Goal: Task Accomplishment & Management: Complete application form

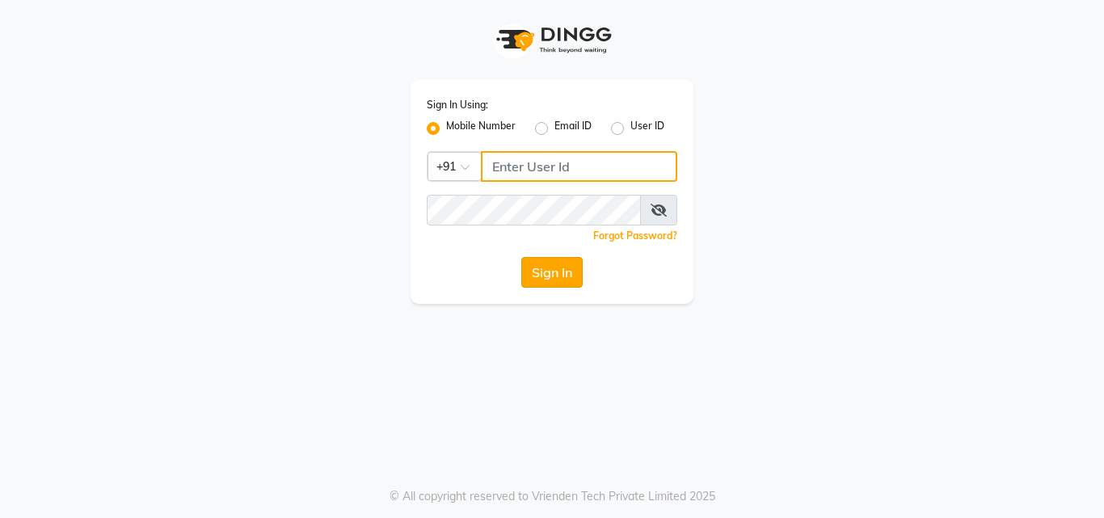
type input "8878248646"
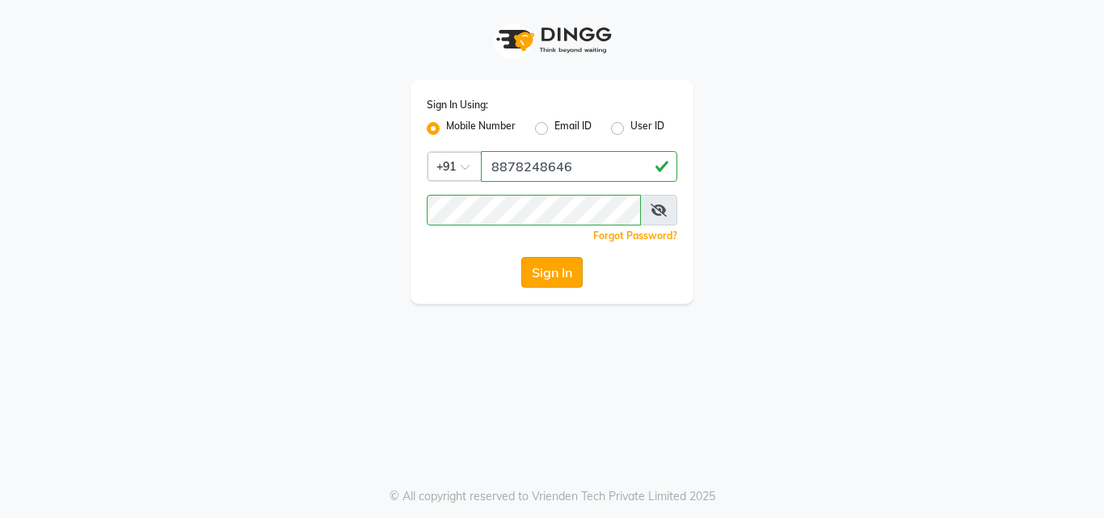
click at [558, 267] on button "Sign In" at bounding box center [551, 272] width 61 height 31
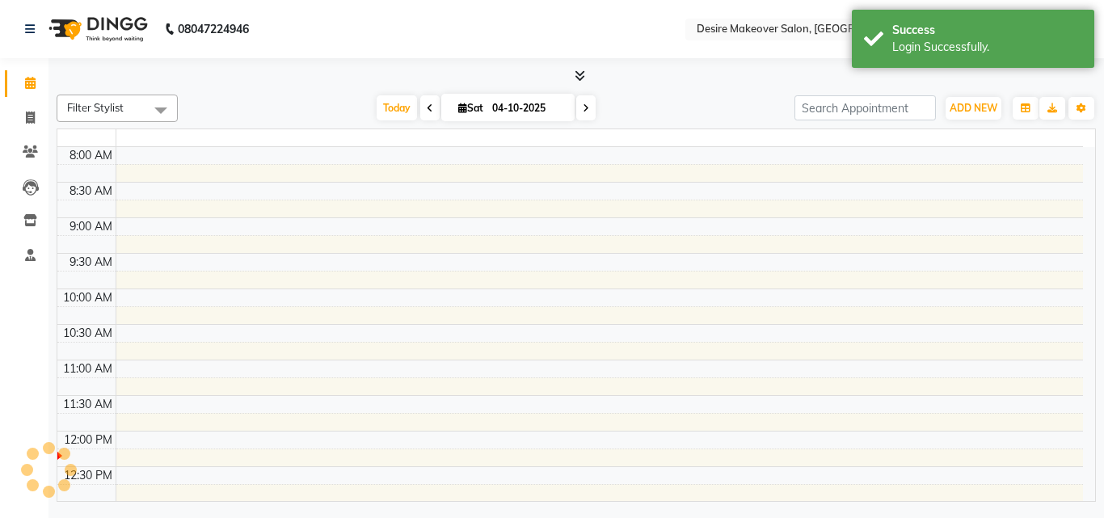
select select "en"
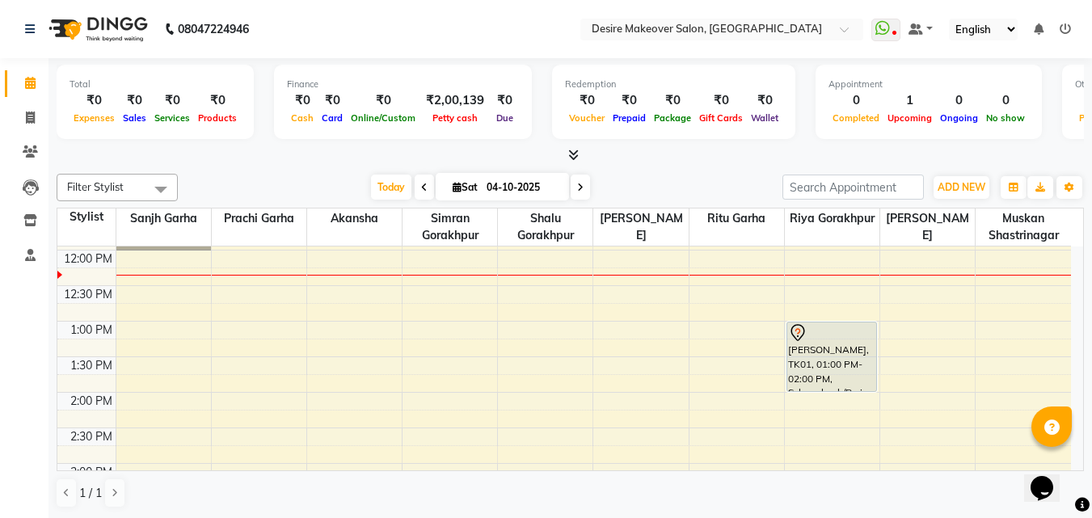
scroll to position [82, 0]
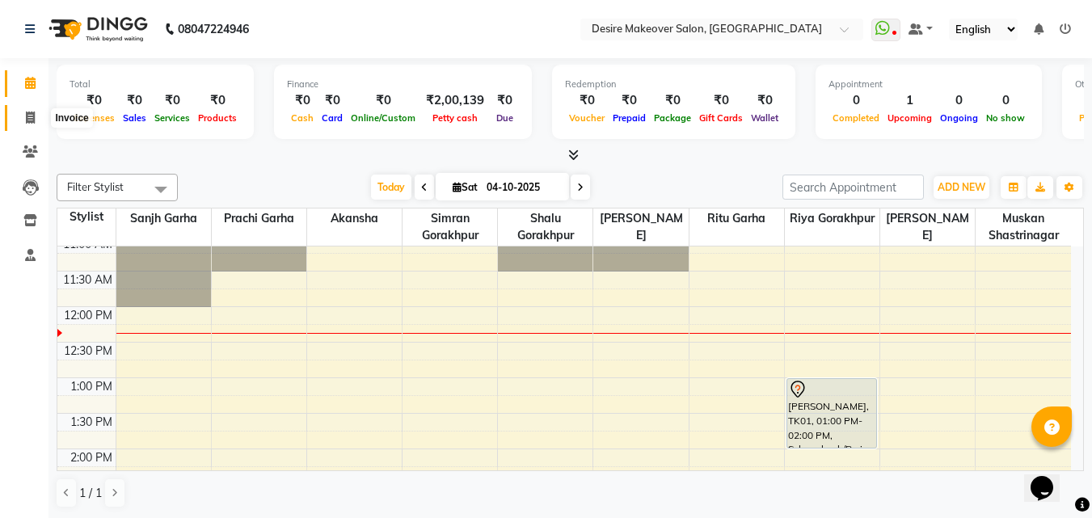
click at [28, 115] on icon at bounding box center [30, 118] width 9 height 12
select select "service"
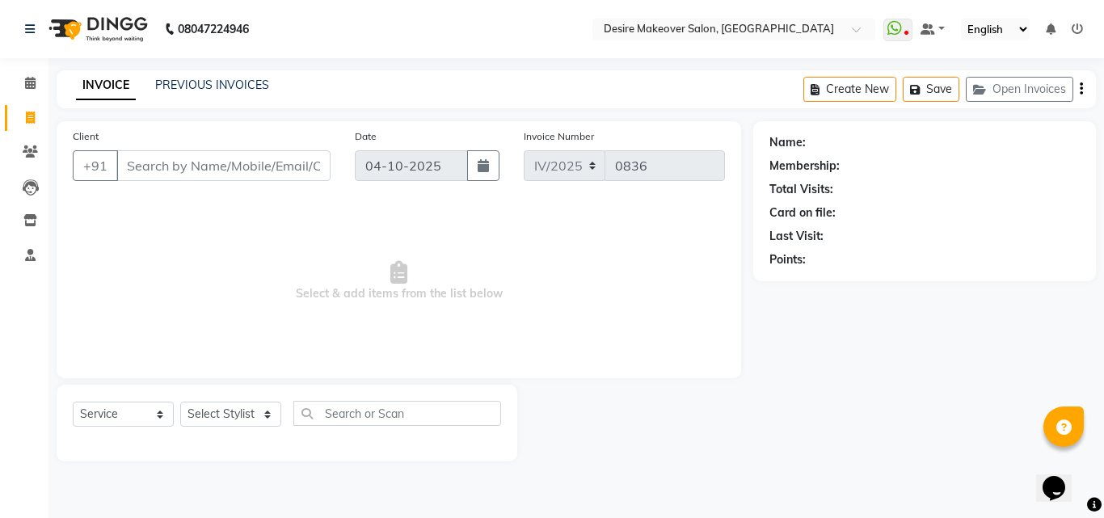
click at [205, 161] on input "Client" at bounding box center [223, 165] width 214 height 31
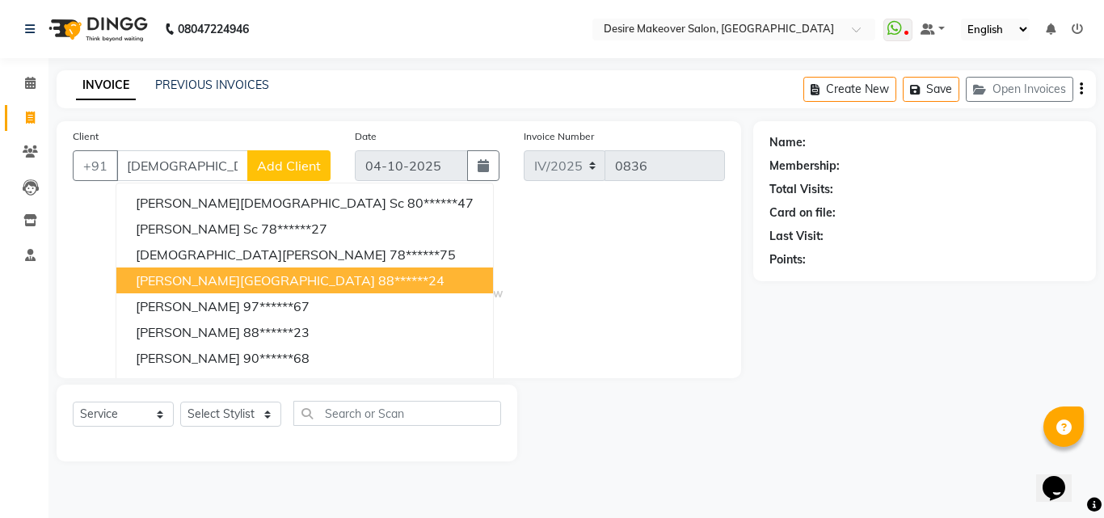
click at [378, 273] on ngb-highlight "88******24" at bounding box center [411, 280] width 66 height 16
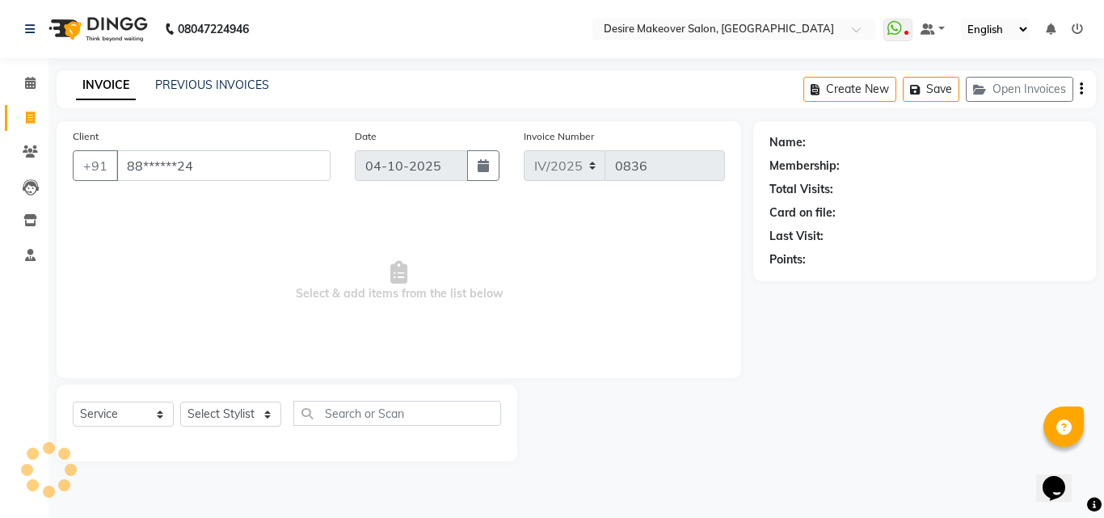
type input "88******24"
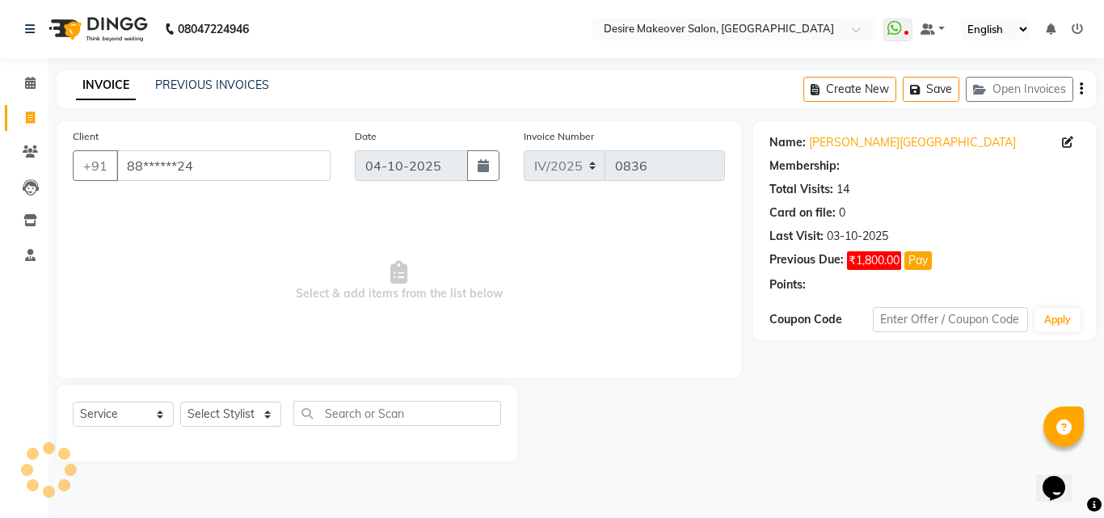
select select "1: Object"
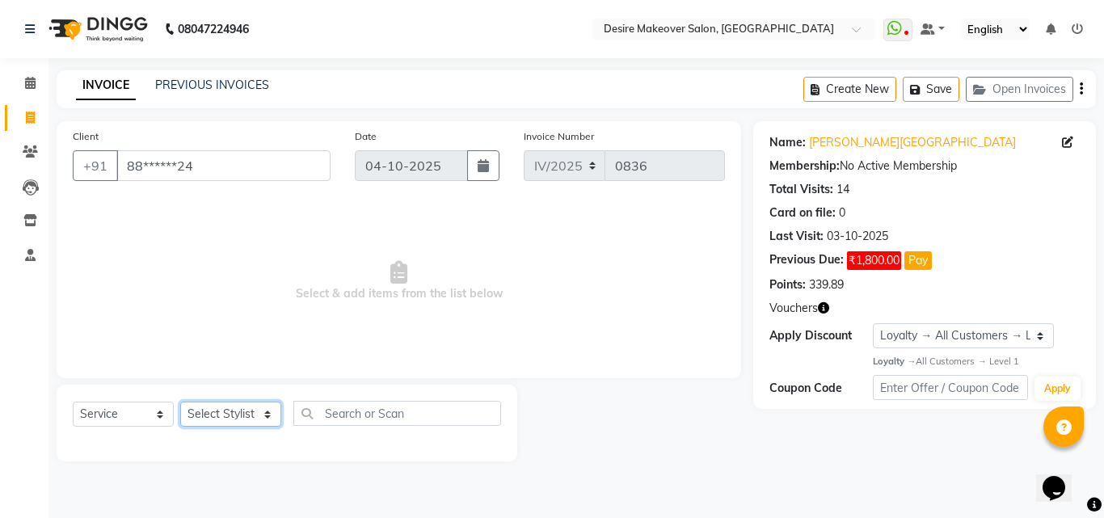
click at [267, 416] on select "Select Stylist akansha Anushaka Gorakhpur [PERSON_NAME] [PERSON_NAME] [PERSON_N…" at bounding box center [230, 414] width 101 height 25
select select "60084"
click at [180, 402] on select "Select Stylist akansha Anushaka Gorakhpur [PERSON_NAME] [PERSON_NAME] [PERSON_N…" at bounding box center [230, 414] width 101 height 25
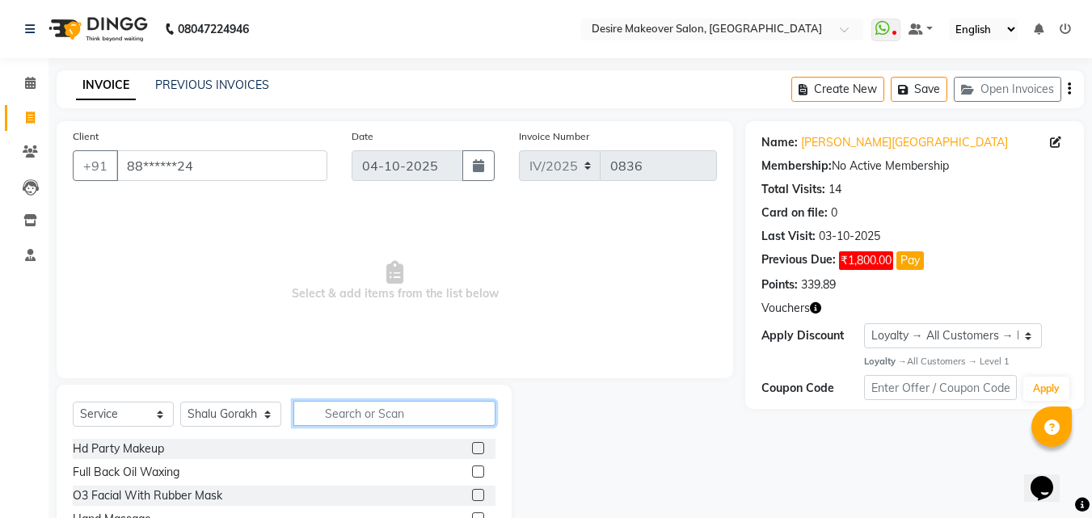
click at [348, 413] on input "text" at bounding box center [394, 413] width 202 height 25
type input "hair cut"
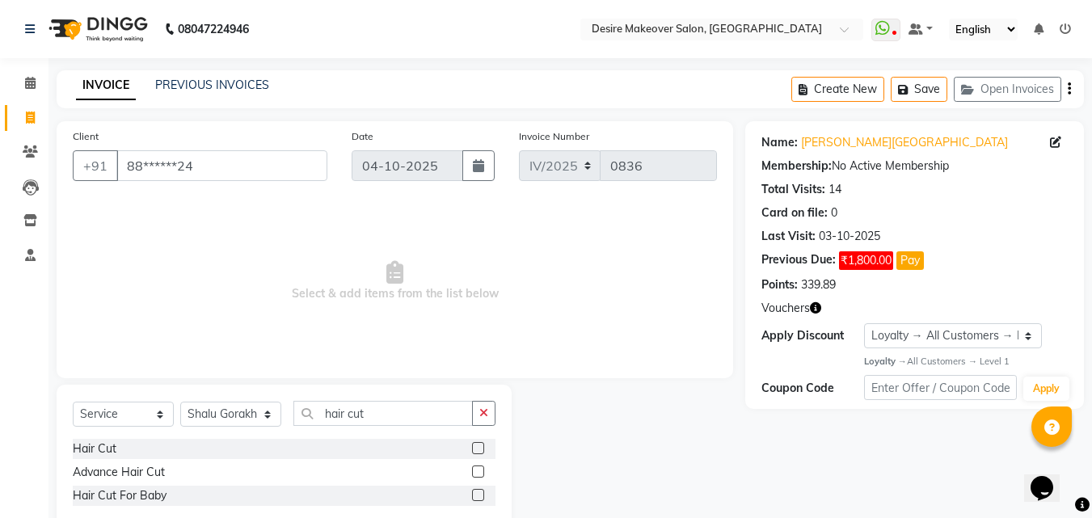
click at [479, 446] on label at bounding box center [478, 448] width 12 height 12
click at [479, 446] on input "checkbox" at bounding box center [477, 449] width 11 height 11
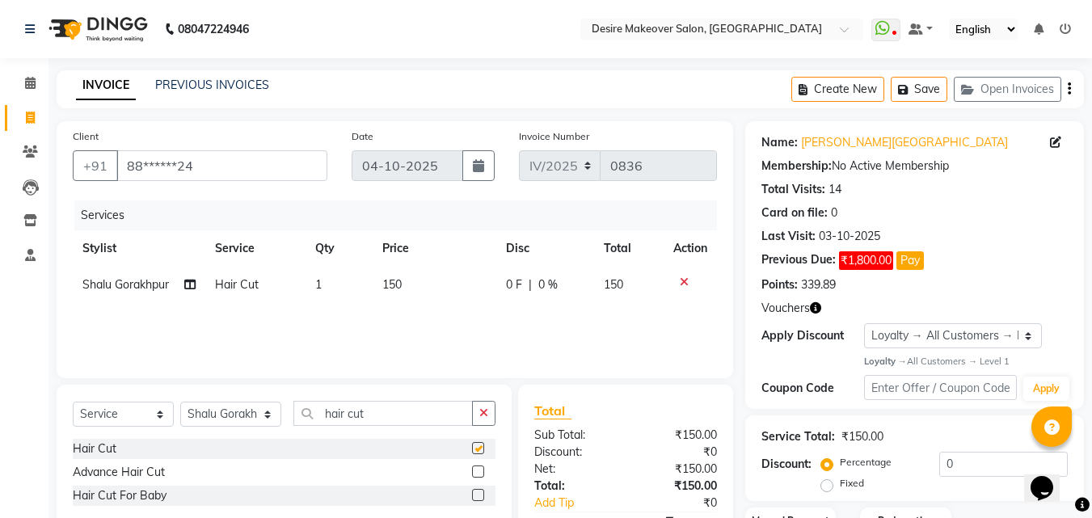
checkbox input "false"
click at [402, 280] on span "150" at bounding box center [391, 284] width 19 height 15
select select "60084"
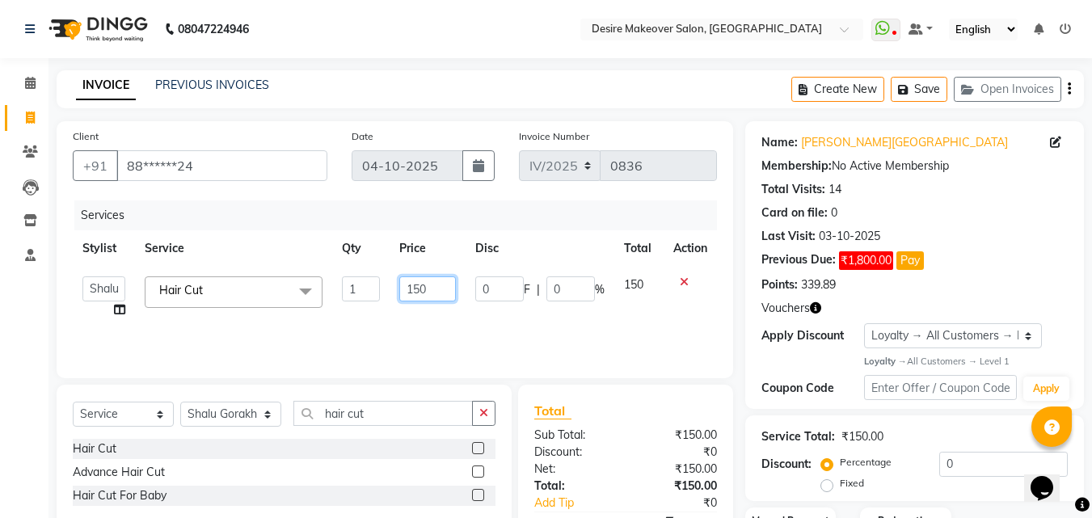
click at [430, 288] on input "150" at bounding box center [427, 288] width 56 height 25
type input "1"
type input "200"
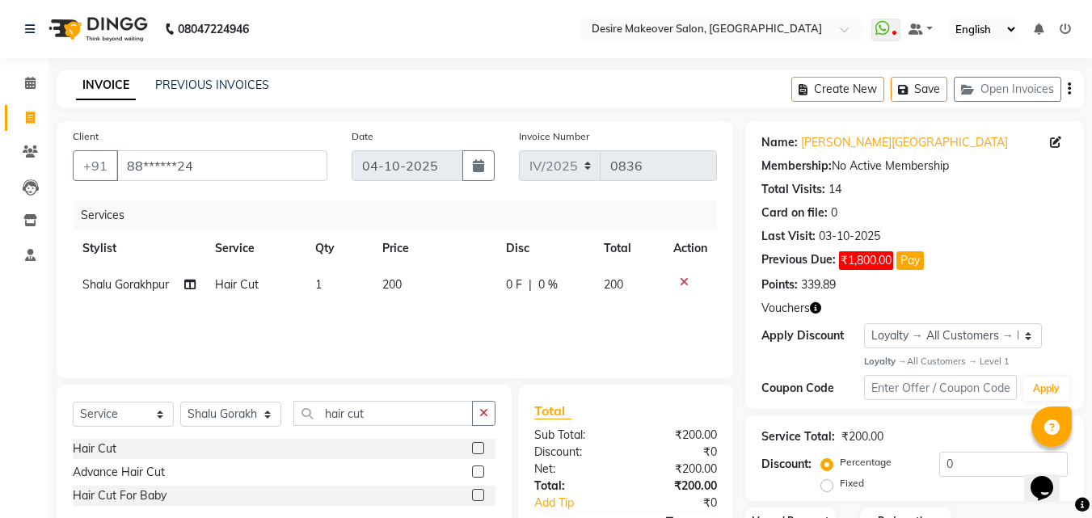
click at [533, 321] on div "Services Stylist Service Qty Price Disc Total Action [PERSON_NAME] Gorakhpur Ha…" at bounding box center [395, 281] width 644 height 162
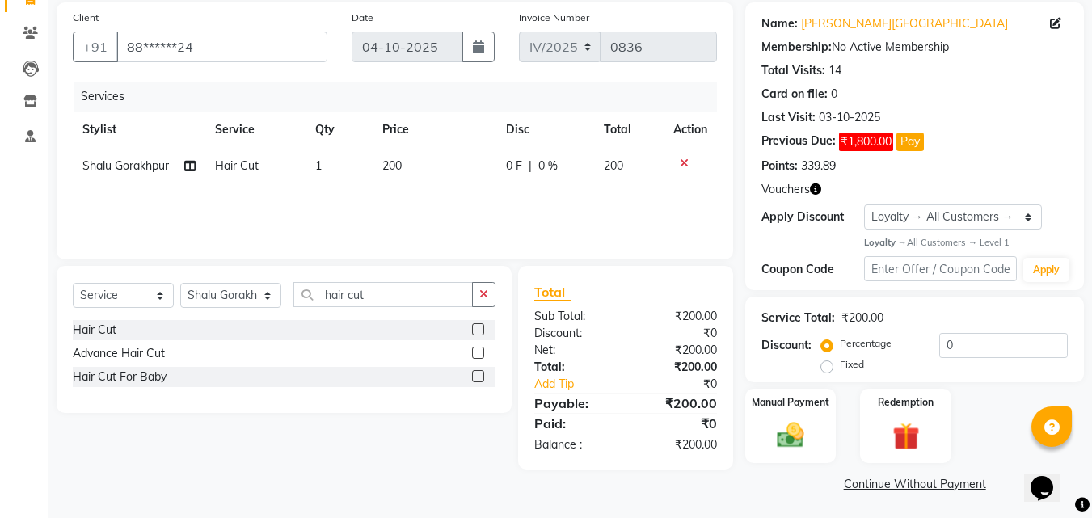
scroll to position [121, 0]
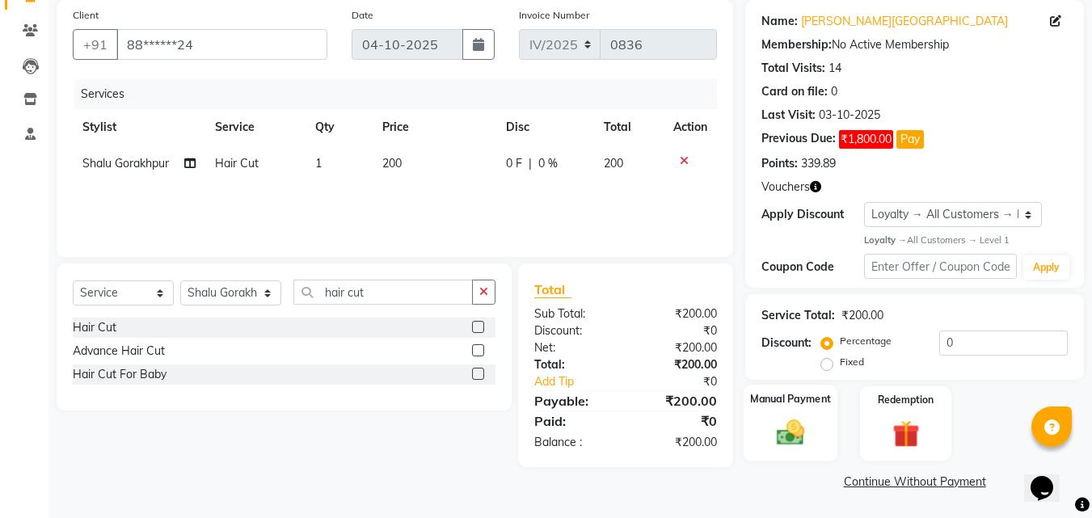
click at [783, 441] on img at bounding box center [790, 433] width 45 height 32
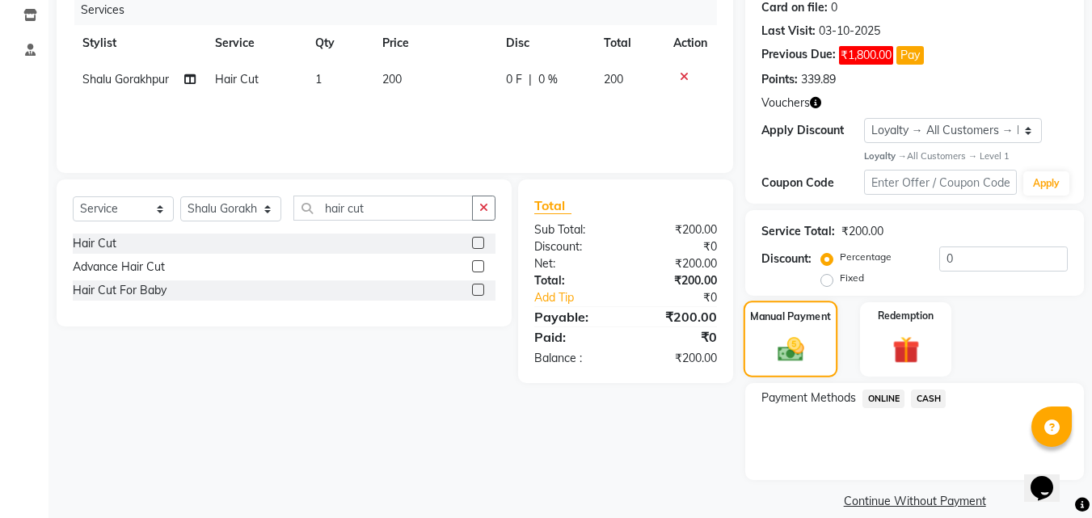
scroll to position [225, 0]
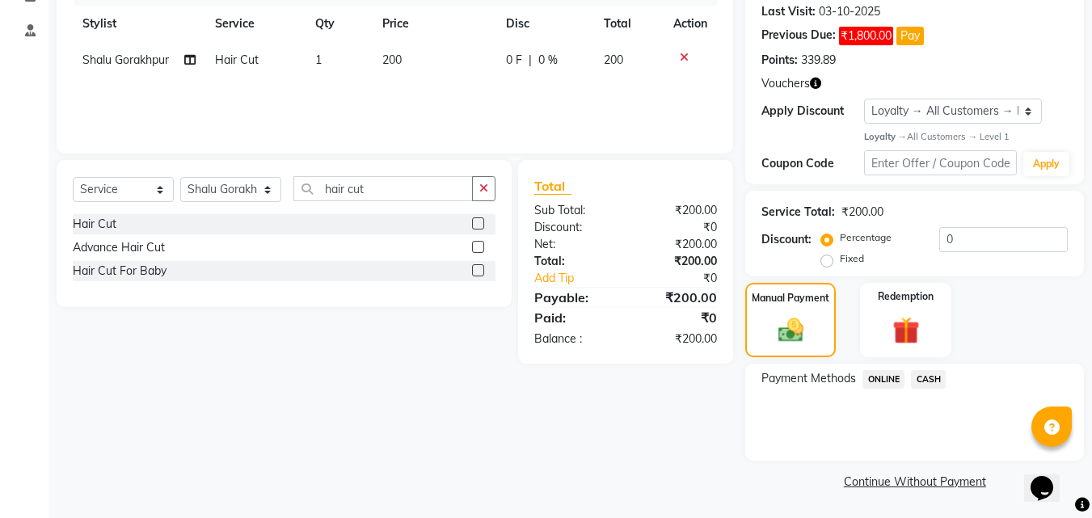
click at [925, 382] on span "CASH" at bounding box center [928, 379] width 35 height 19
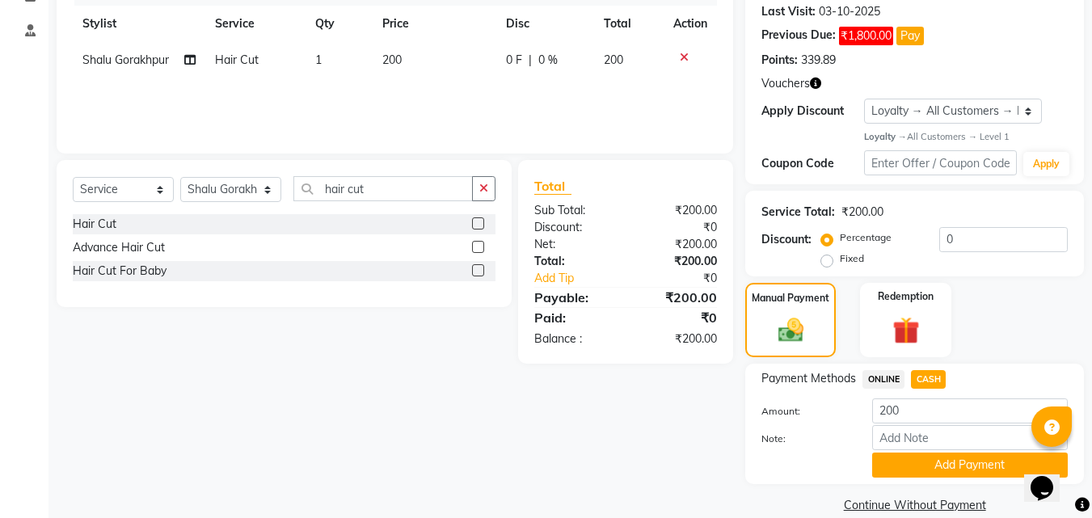
scroll to position [248, 0]
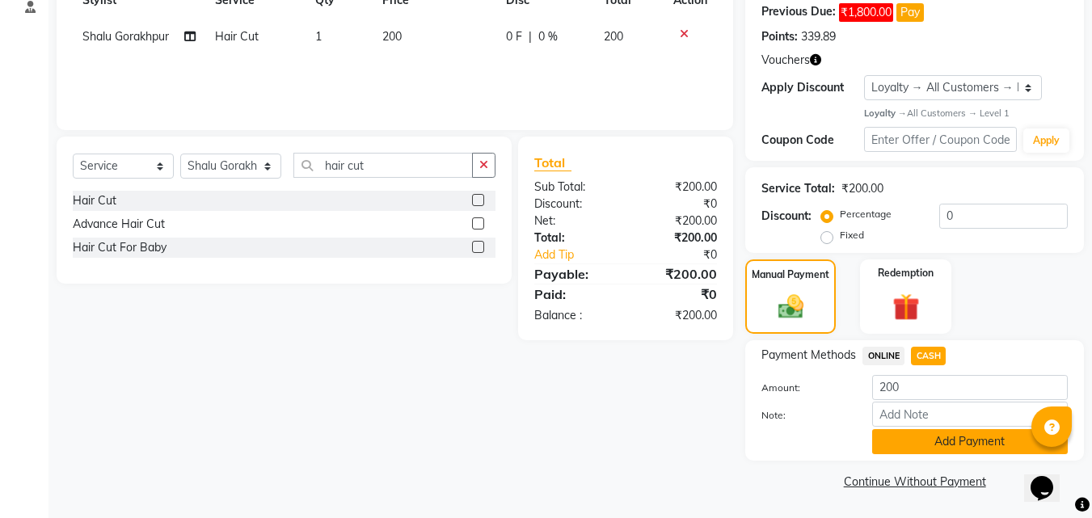
click at [916, 449] on button "Add Payment" at bounding box center [970, 441] width 196 height 25
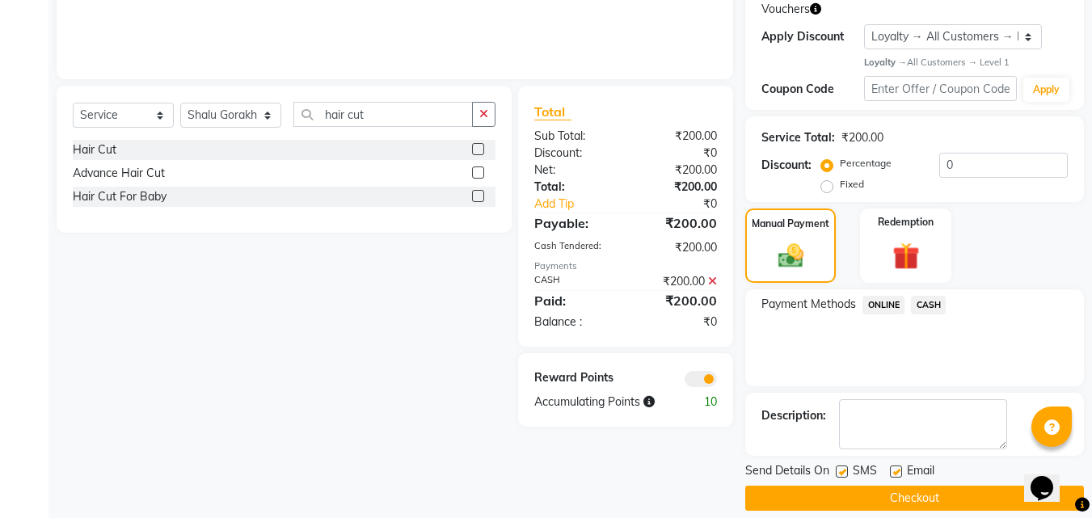
scroll to position [316, 0]
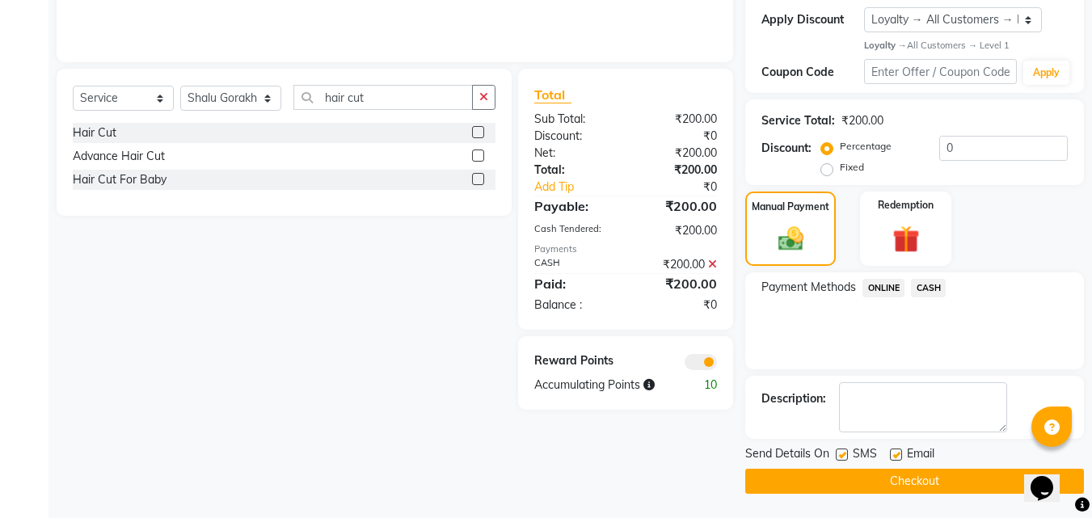
click at [904, 479] on button "Checkout" at bounding box center [914, 481] width 339 height 25
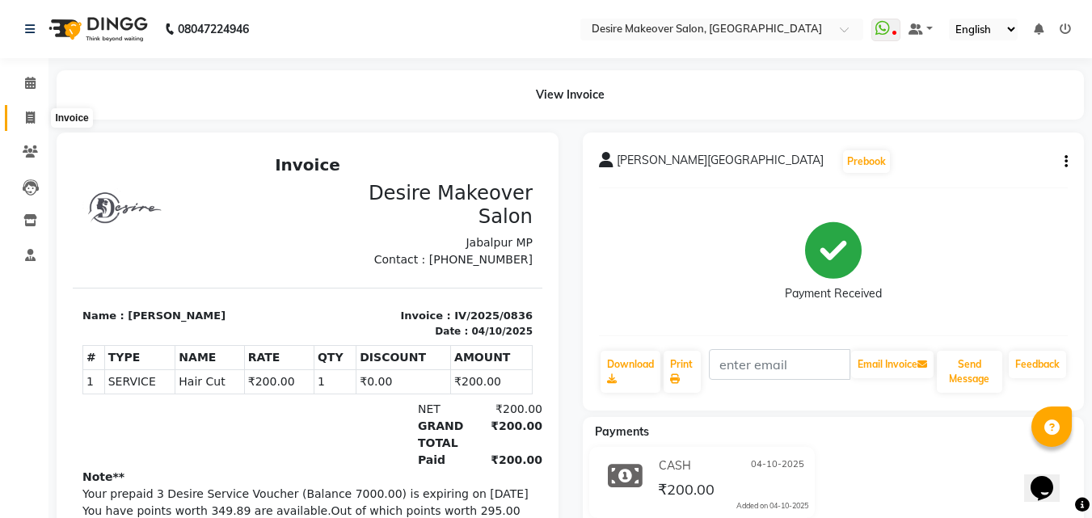
click at [27, 112] on icon at bounding box center [30, 118] width 9 height 12
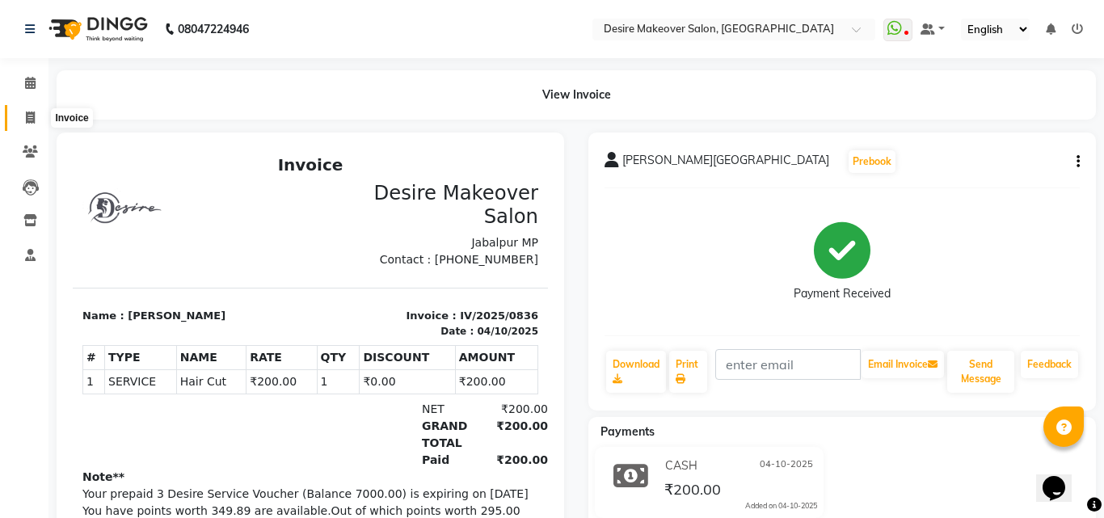
select select "service"
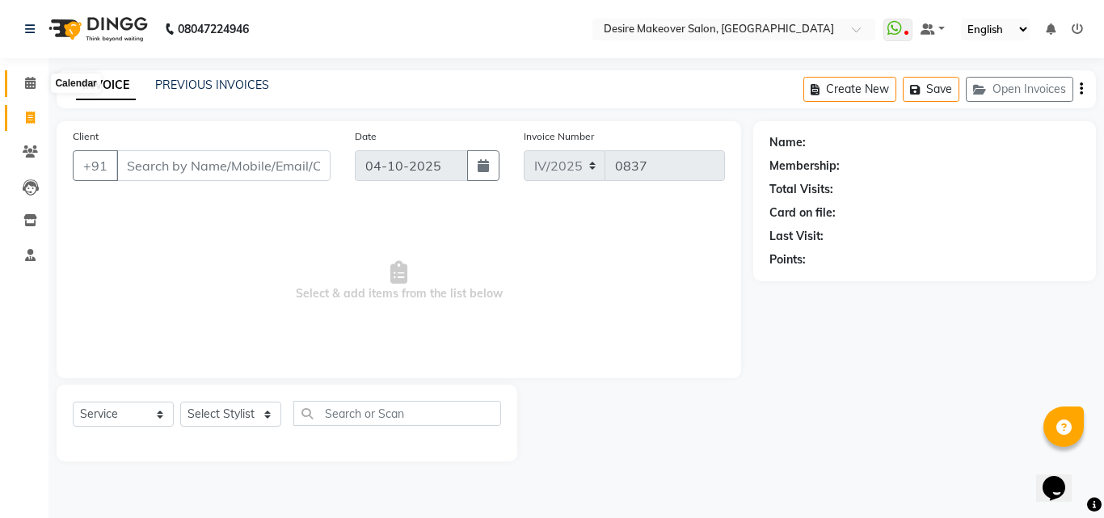
click at [25, 82] on icon at bounding box center [30, 83] width 11 height 12
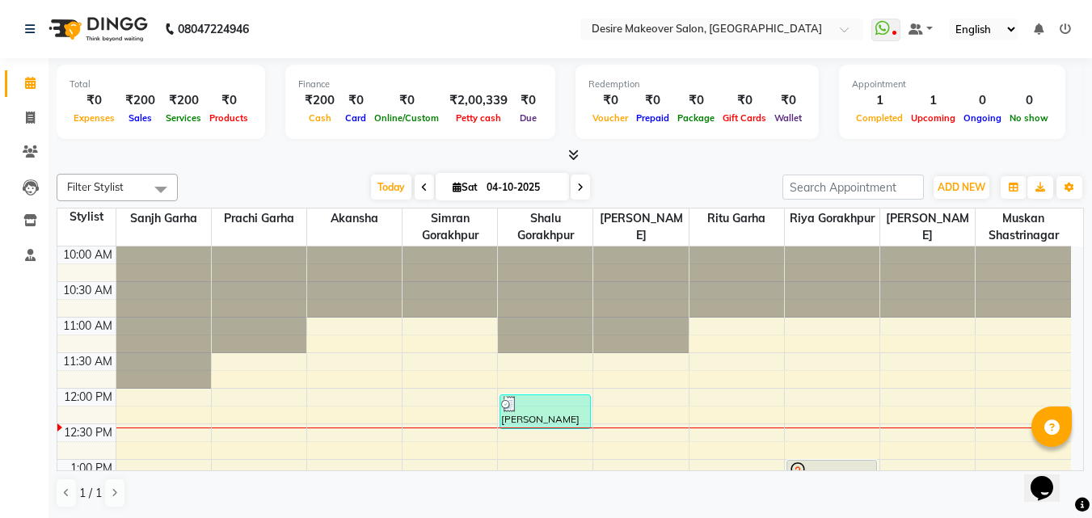
scroll to position [143, 0]
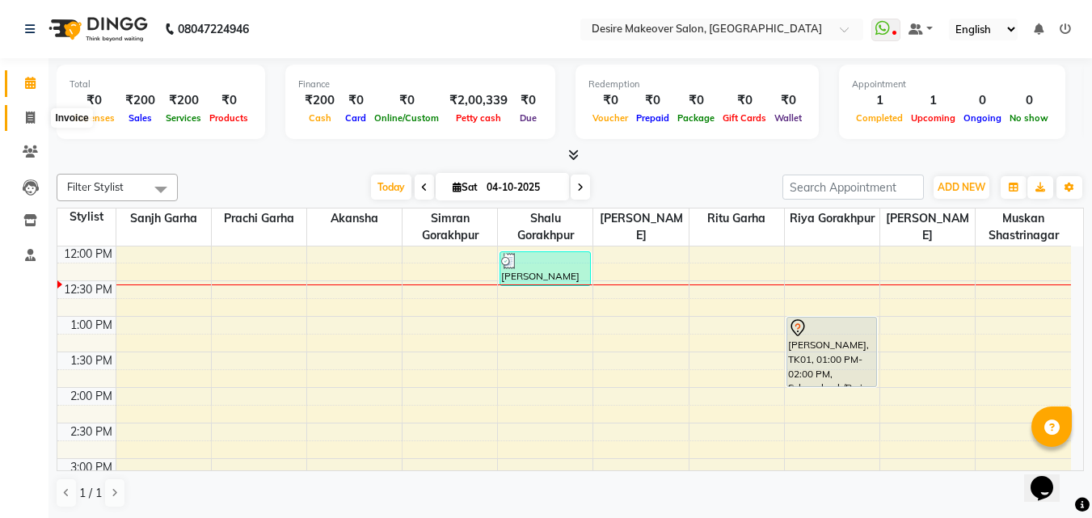
click at [29, 115] on icon at bounding box center [30, 118] width 9 height 12
select select "service"
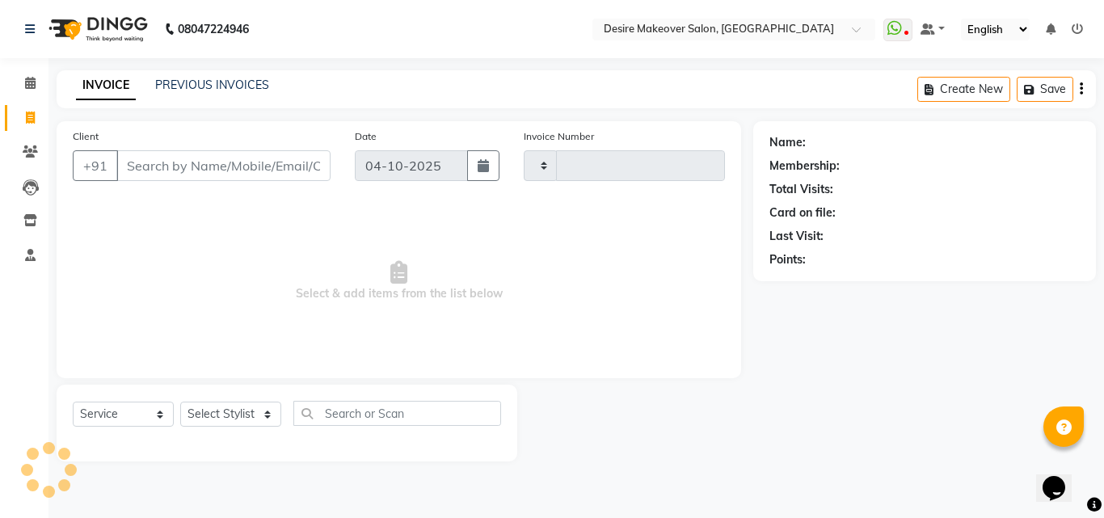
type input "0837"
select select "6198"
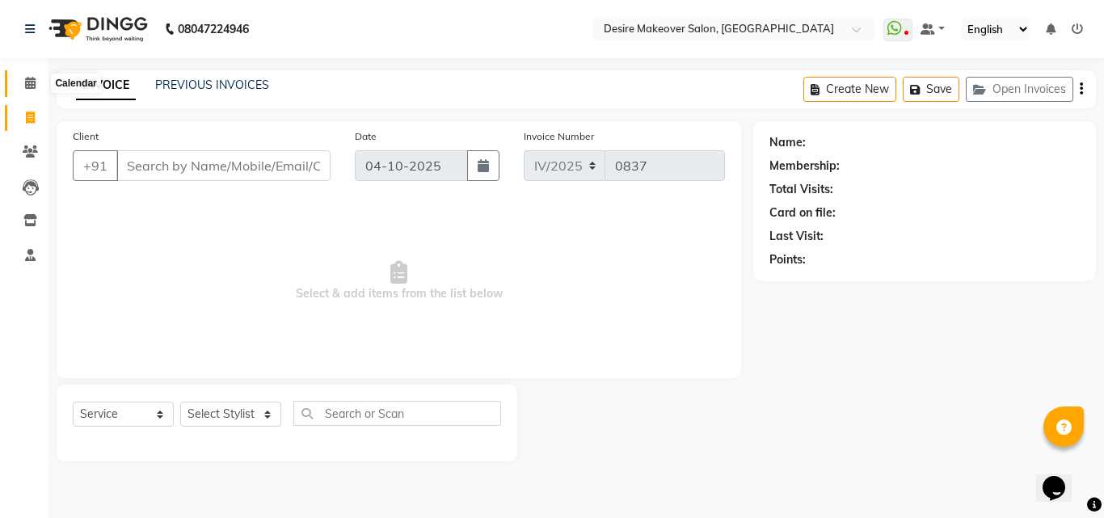
click at [28, 79] on icon at bounding box center [30, 83] width 11 height 12
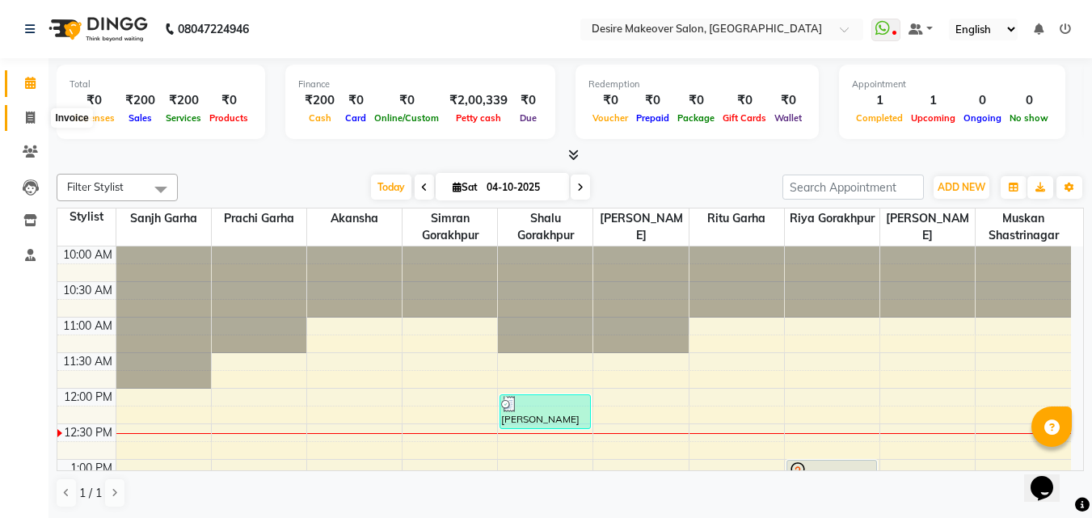
click at [20, 121] on span at bounding box center [30, 118] width 28 height 19
select select "service"
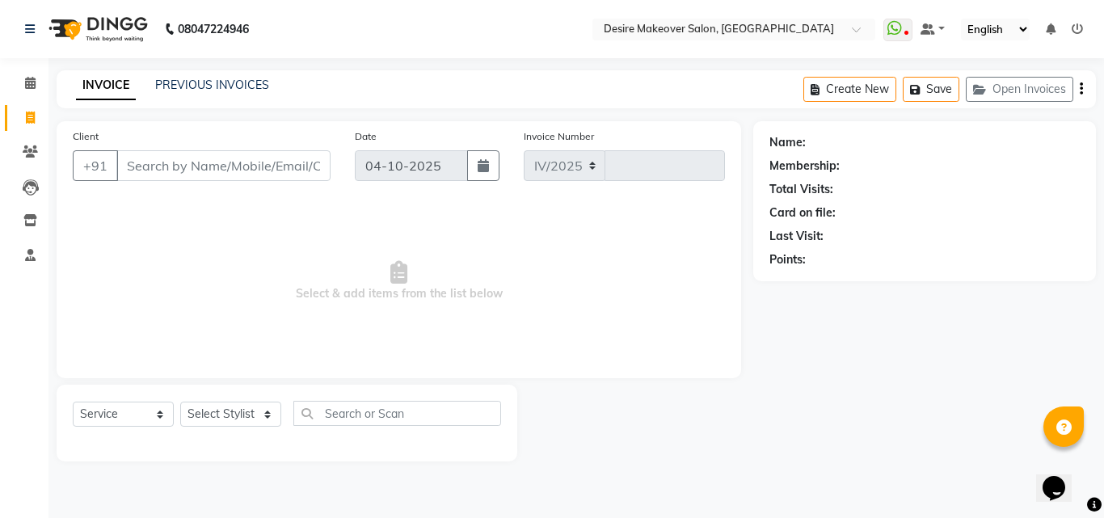
select select "6198"
type input "0837"
click at [179, 87] on link "PREVIOUS INVOICES" at bounding box center [212, 85] width 114 height 15
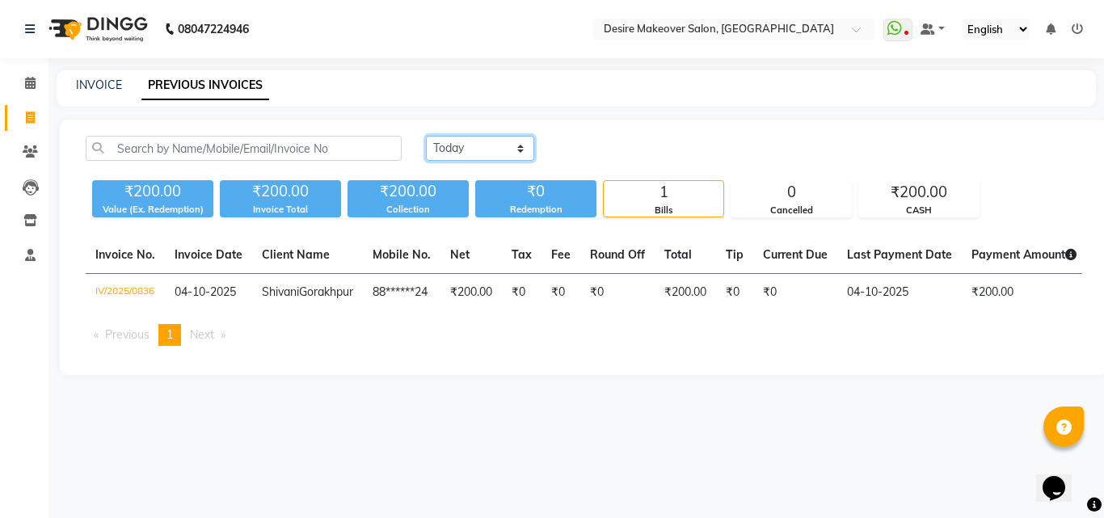
click at [525, 148] on select "[DATE] [DATE] Custom Range" at bounding box center [480, 148] width 108 height 25
select select "range"
click at [426, 136] on select "[DATE] [DATE] Custom Range" at bounding box center [480, 148] width 108 height 25
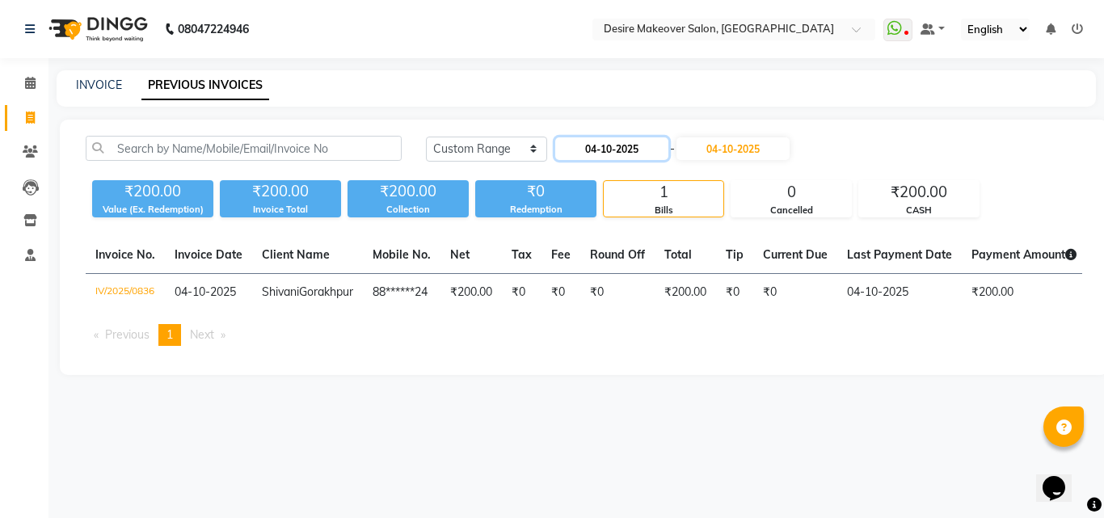
click at [620, 153] on input "04-10-2025" at bounding box center [611, 148] width 113 height 23
select select "10"
select select "2025"
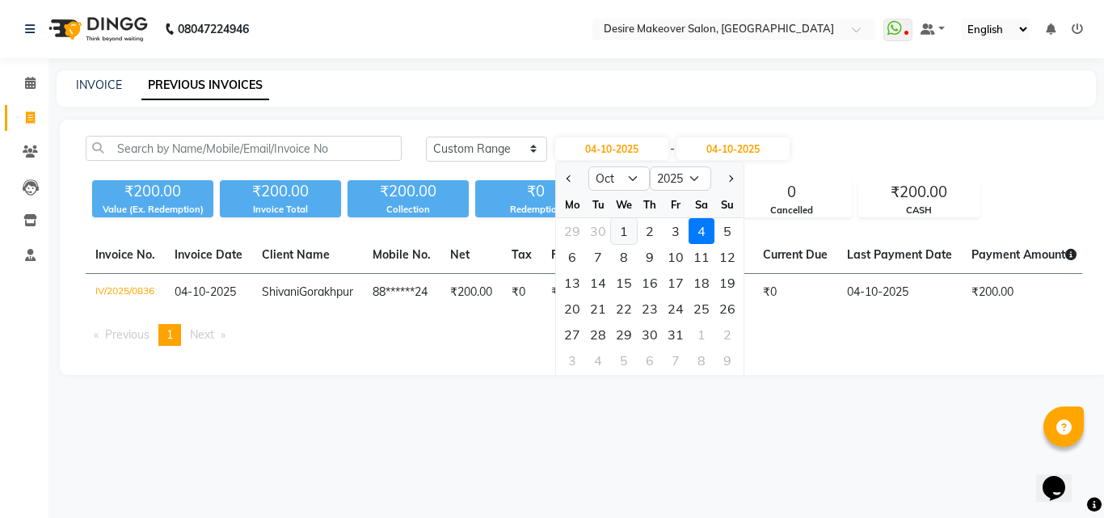
click at [622, 225] on div "1" at bounding box center [624, 231] width 26 height 26
type input "01-10-2025"
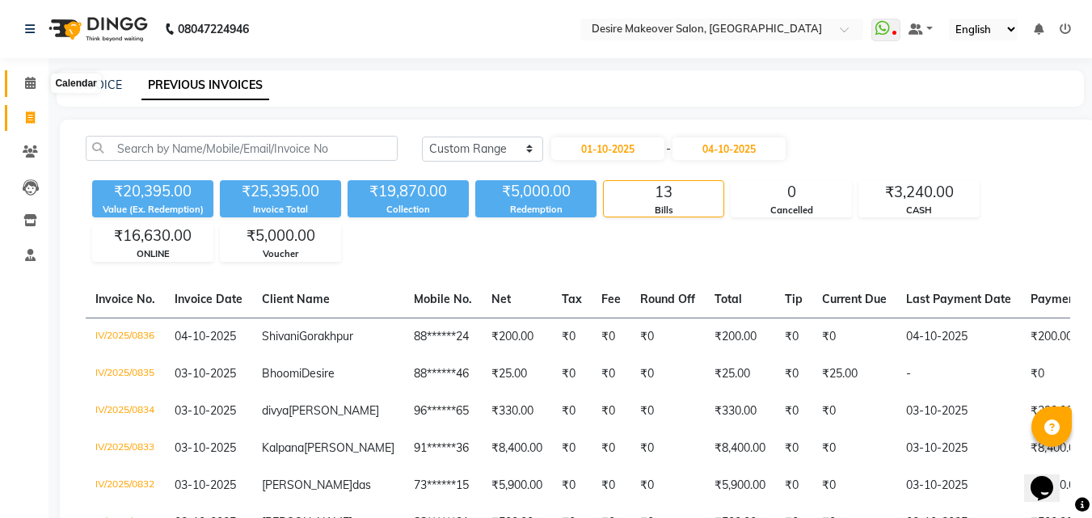
click at [29, 82] on icon at bounding box center [30, 83] width 11 height 12
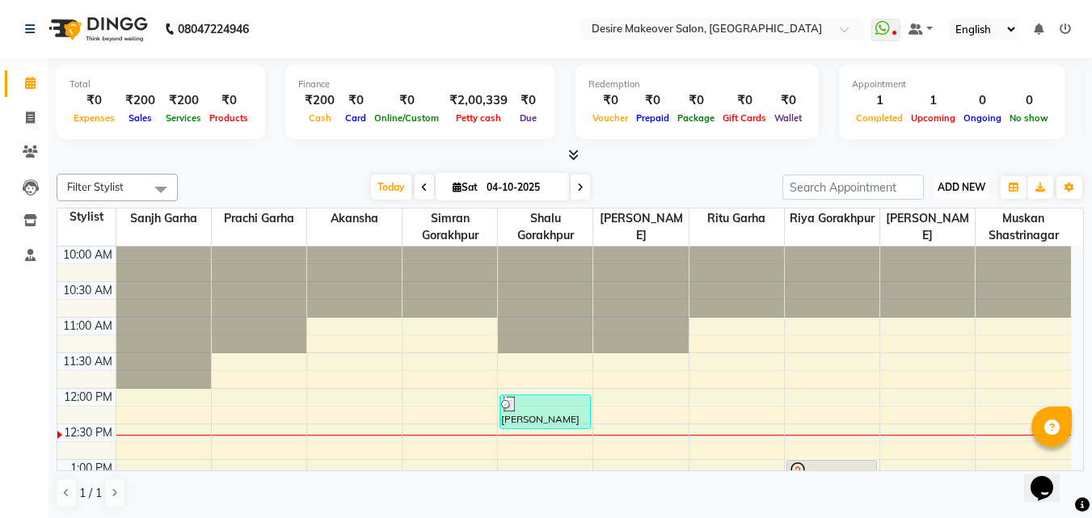
click at [961, 196] on button "ADD NEW Toggle Dropdown" at bounding box center [962, 187] width 56 height 23
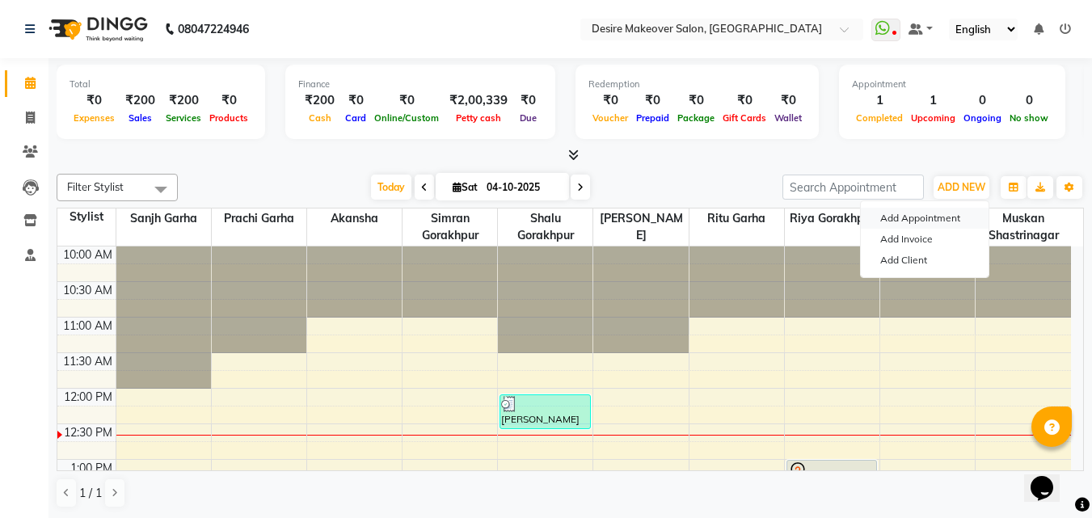
click at [947, 215] on button "Add Appointment" at bounding box center [925, 218] width 128 height 21
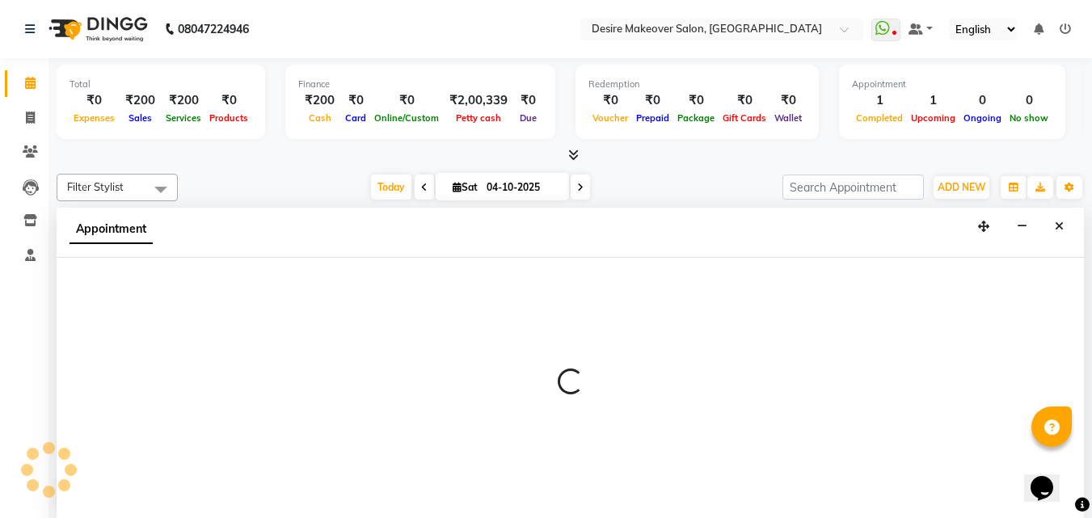
scroll to position [1, 0]
select select "660"
select select "tentative"
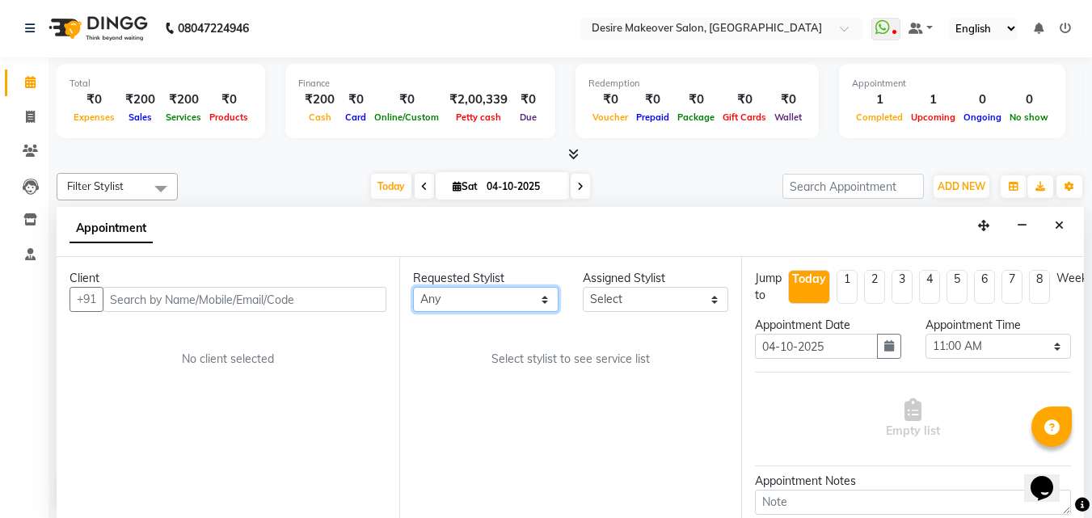
click at [470, 305] on select "Any [PERSON_NAME] [PERSON_NAME] garha [PERSON_NAME] shastrinagar [PERSON_NAME] …" at bounding box center [486, 299] width 146 height 25
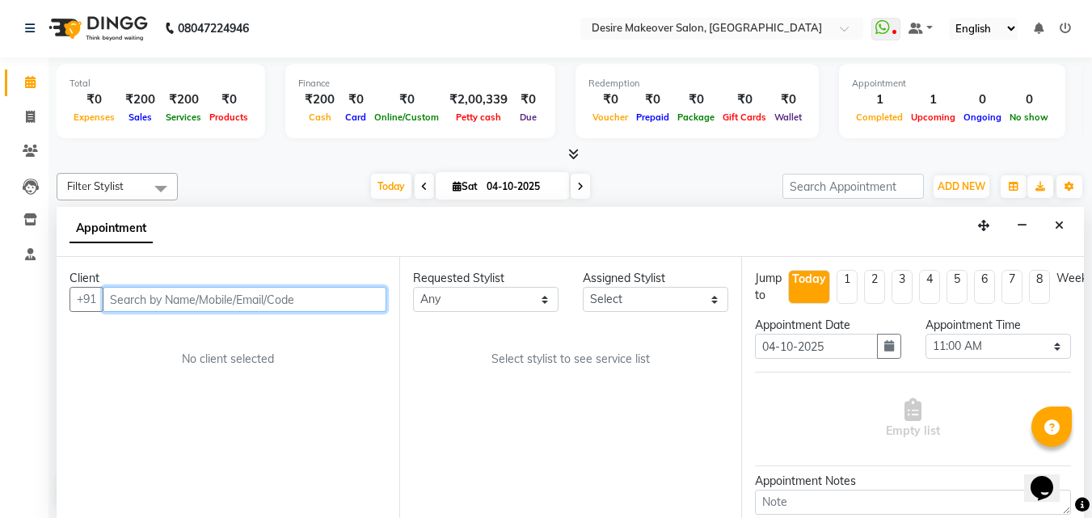
click at [252, 293] on input "text" at bounding box center [245, 299] width 284 height 25
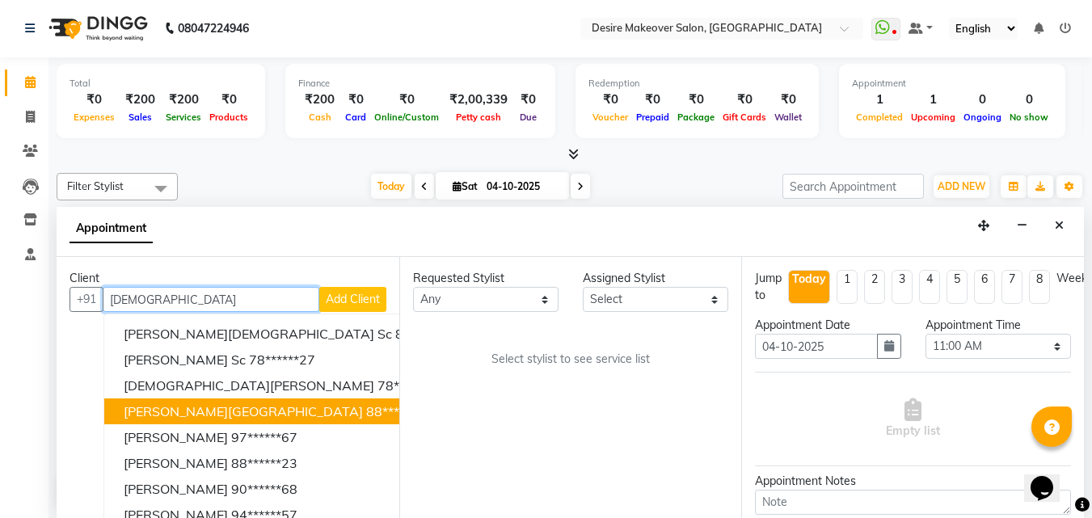
click at [366, 410] on ngb-highlight "88******24" at bounding box center [399, 411] width 66 height 16
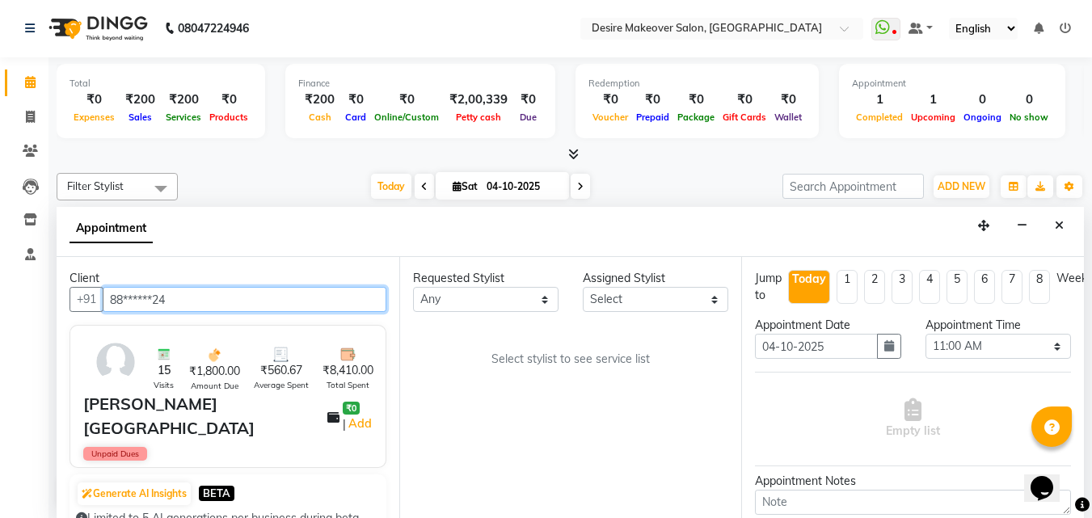
type input "88******24"
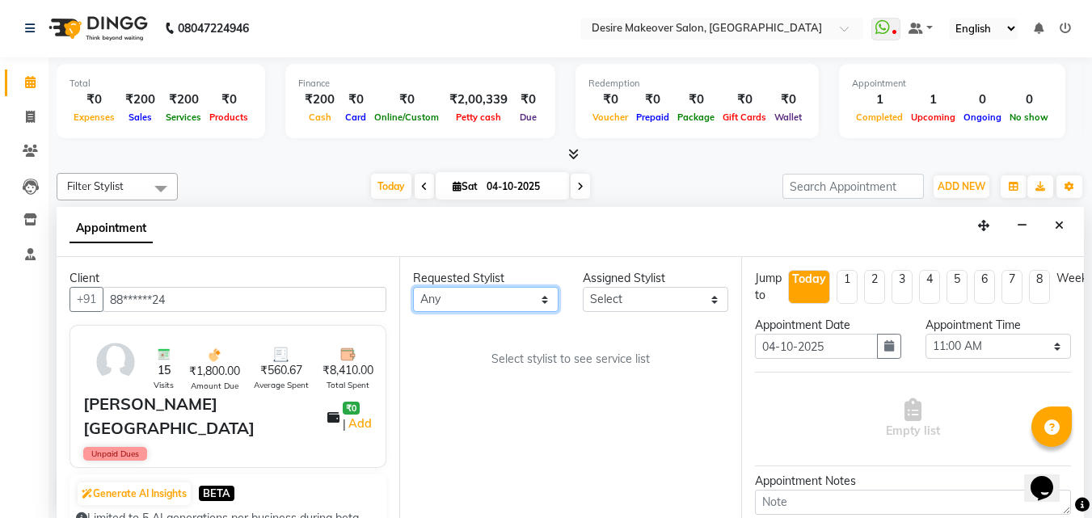
click at [547, 301] on select "Any [PERSON_NAME] [PERSON_NAME] garha [PERSON_NAME] shastrinagar [PERSON_NAME] …" at bounding box center [486, 299] width 146 height 25
